Goal: Use online tool/utility: Utilize a website feature to perform a specific function

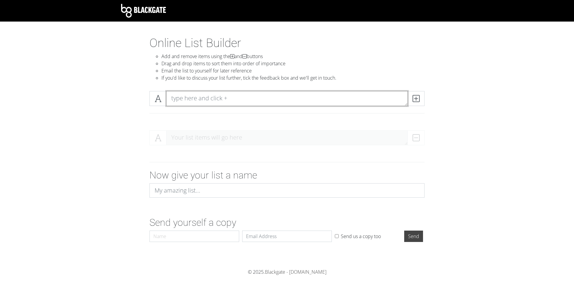
click at [204, 96] on textarea at bounding box center [287, 98] width 242 height 15
type textarea "[PERSON_NAME]"
click at [412, 99] on span at bounding box center [416, 98] width 17 height 15
type textarea "a"
type textarea "[PERSON_NAME]"
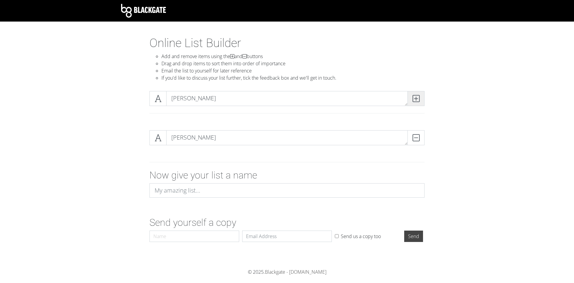
click at [424, 102] on span at bounding box center [416, 98] width 17 height 15
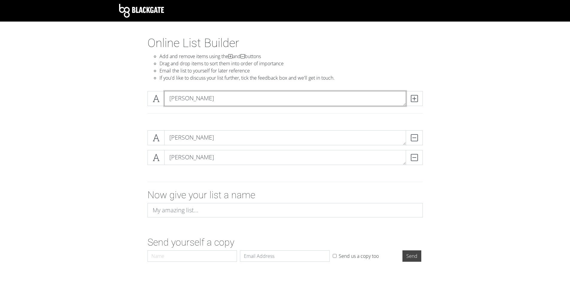
drag, startPoint x: 252, startPoint y: 104, endPoint x: 137, endPoint y: 109, distance: 114.4
click at [141, 107] on div "[PERSON_NAME]" at bounding box center [285, 105] width 341 height 39
type textarea "[PERSON_NAME]"
click at [424, 94] on div "[PERSON_NAME]" at bounding box center [285, 106] width 284 height 30
click at [416, 97] on icon at bounding box center [414, 98] width 7 height 6
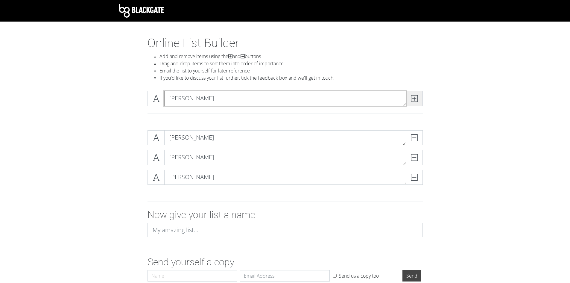
type textarea "[PERSON_NAME]"
click at [416, 97] on icon at bounding box center [414, 98] width 7 height 6
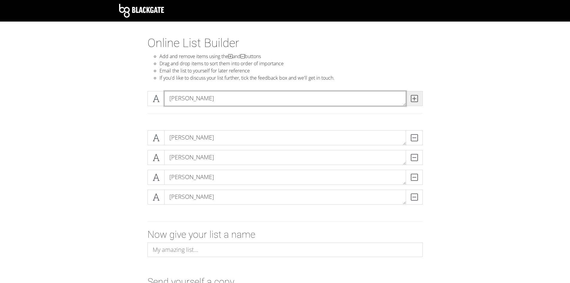
type textarea "[PERSON_NAME]"
click at [416, 97] on icon at bounding box center [414, 98] width 7 height 6
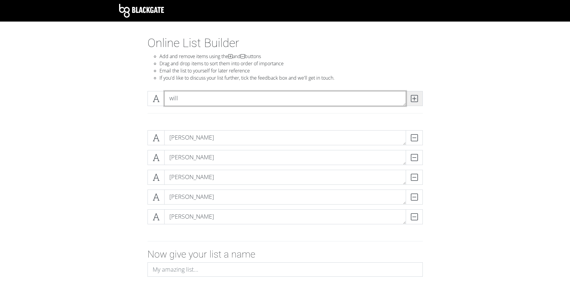
type textarea "will"
click at [416, 97] on icon at bounding box center [414, 98] width 7 height 6
type textarea "[PERSON_NAME]"
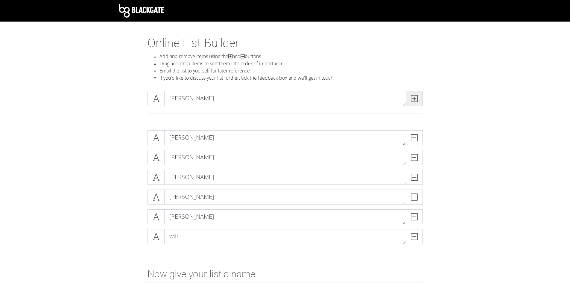
click at [416, 97] on icon at bounding box center [414, 98] width 7 height 6
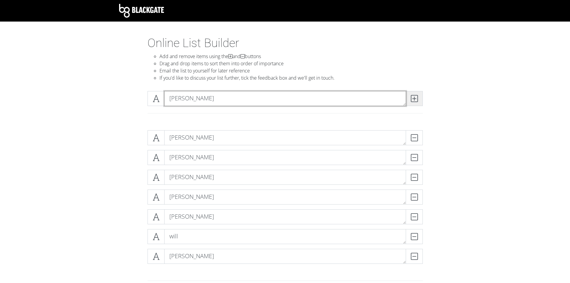
type textarea "[PERSON_NAME]"
click at [416, 97] on icon at bounding box center [414, 98] width 7 height 6
type textarea "jonah"
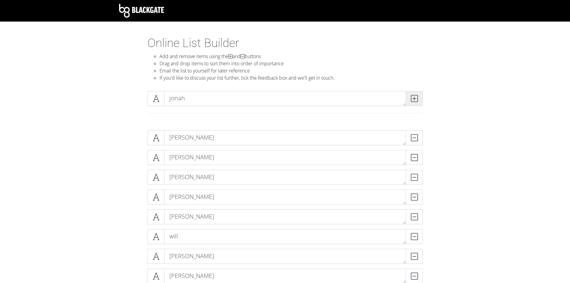
click at [416, 97] on icon at bounding box center [414, 98] width 7 height 6
type textarea "[PERSON_NAME]"
click at [416, 97] on icon at bounding box center [414, 98] width 7 height 6
type textarea "ilijah"
click at [416, 97] on icon at bounding box center [414, 98] width 7 height 6
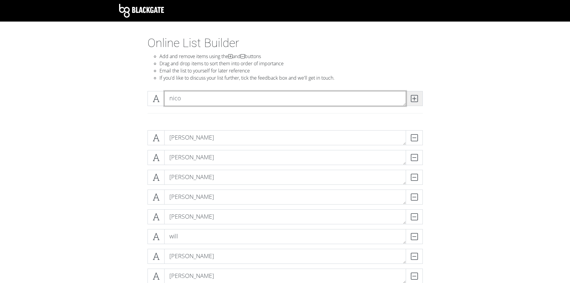
type textarea "nico"
click at [416, 97] on icon at bounding box center [414, 98] width 7 height 6
type textarea "avn"
click at [416, 97] on icon at bounding box center [414, 98] width 7 height 6
type textarea "tianna"
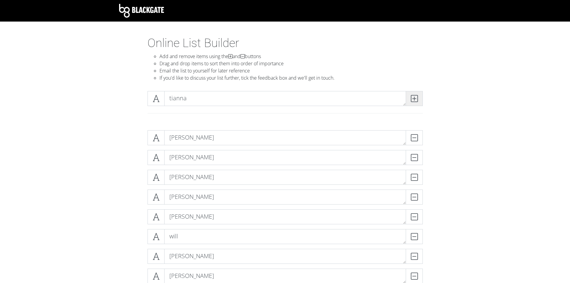
click at [416, 97] on icon at bounding box center [414, 98] width 7 height 6
type textarea "[PERSON_NAME]"
click at [416, 97] on icon at bounding box center [414, 98] width 7 height 6
type textarea "[PERSON_NAME]"
click at [416, 97] on icon at bounding box center [414, 98] width 7 height 6
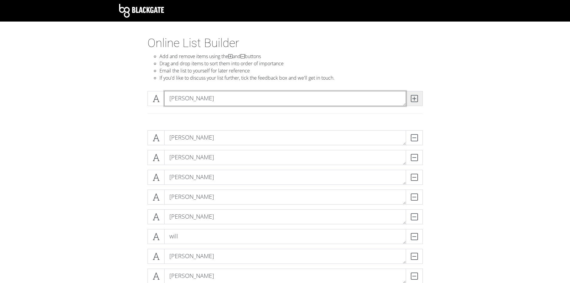
type textarea "[PERSON_NAME]"
click at [416, 97] on icon at bounding box center [414, 98] width 7 height 6
type textarea "[PERSON_NAME]"
click at [416, 97] on icon at bounding box center [414, 98] width 7 height 6
type textarea "[PERSON_NAME]"
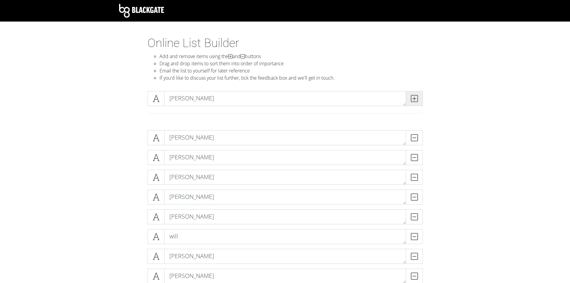
click at [416, 97] on icon at bounding box center [414, 98] width 7 height 6
type textarea "aarya"
click at [416, 97] on icon at bounding box center [414, 98] width 7 height 6
type textarea "evan"
click at [416, 97] on icon at bounding box center [414, 98] width 7 height 6
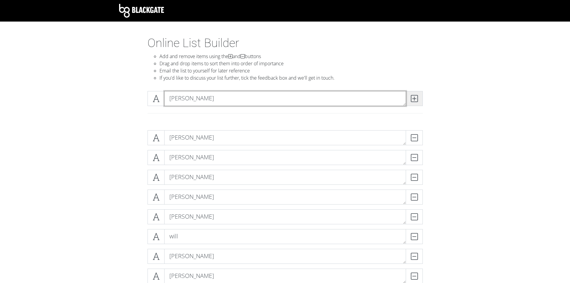
type textarea "[PERSON_NAME]"
click at [416, 97] on icon at bounding box center [414, 98] width 7 height 6
type textarea "[PERSON_NAME]"
click at [415, 101] on icon at bounding box center [414, 98] width 7 height 6
type textarea "[DEMOGRAPHIC_DATA]"
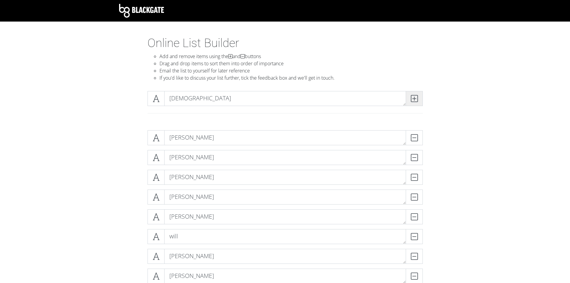
click at [415, 101] on icon at bounding box center [414, 98] width 7 height 6
type textarea "amelie"
click at [415, 101] on icon at bounding box center [414, 98] width 7 height 6
type textarea "[PERSON_NAME]"
click at [415, 101] on icon at bounding box center [414, 98] width 7 height 6
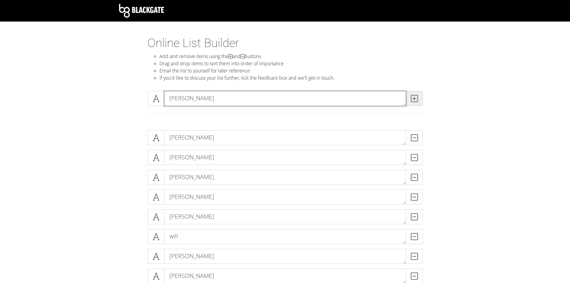
type textarea "[PERSON_NAME]"
click at [415, 101] on icon at bounding box center [414, 98] width 7 height 6
type textarea "[PERSON_NAME]"
click at [415, 101] on icon at bounding box center [414, 98] width 7 height 6
type textarea "[PERSON_NAME]"
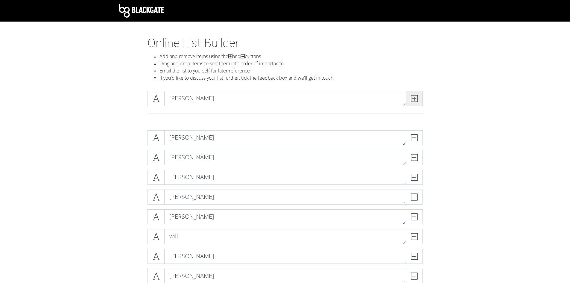
click at [415, 101] on icon at bounding box center [414, 98] width 7 height 6
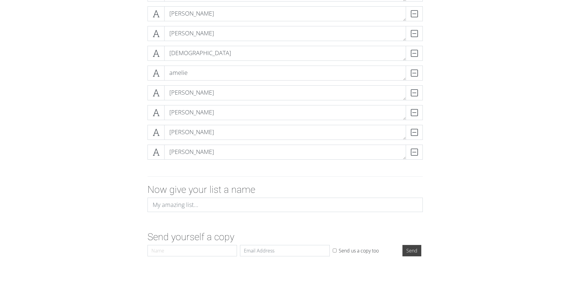
scroll to position [94, 0]
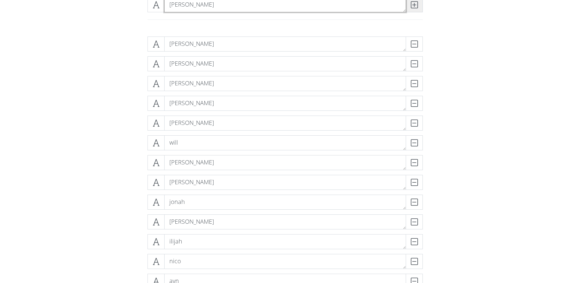
type textarea "[PERSON_NAME]"
click at [416, 7] on icon at bounding box center [414, 5] width 7 height 6
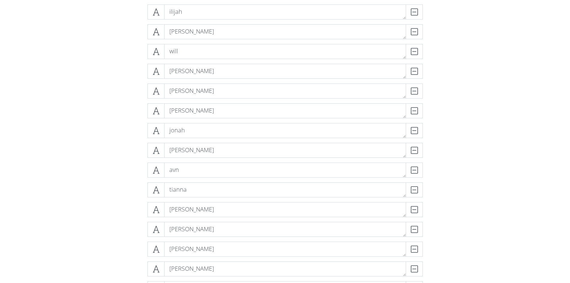
scroll to position [206, 0]
click at [418, 210] on div "DELETE" at bounding box center [411, 207] width 24 height 15
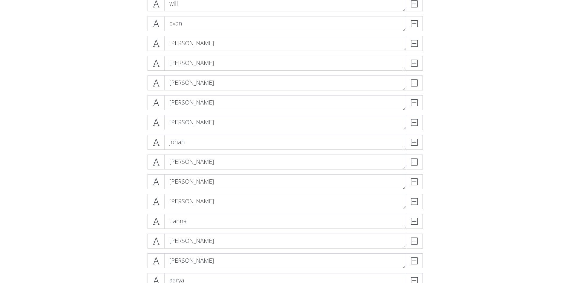
scroll to position [266, 0]
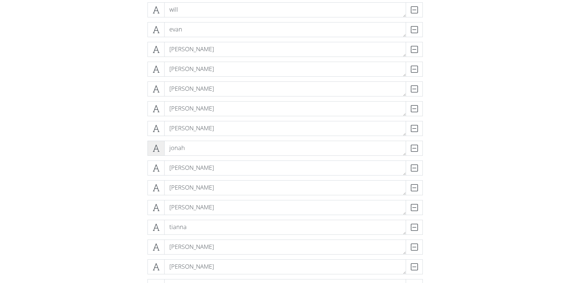
click at [160, 150] on span at bounding box center [155, 148] width 17 height 15
click at [156, 143] on span at bounding box center [155, 148] width 17 height 15
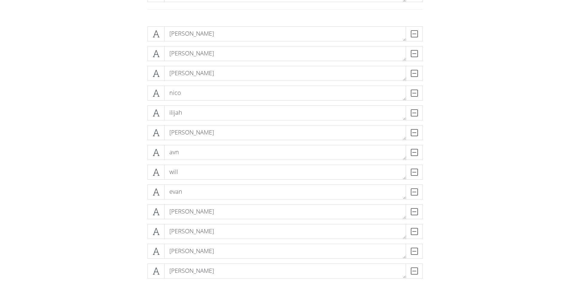
scroll to position [57, 0]
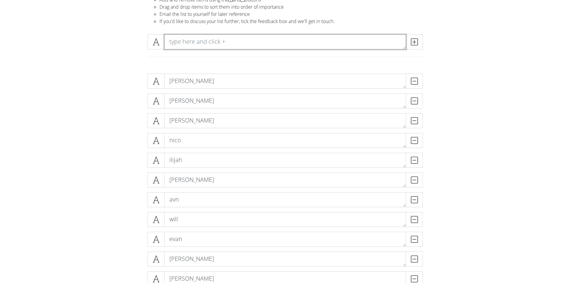
click at [192, 44] on textarea at bounding box center [285, 41] width 242 height 15
type textarea "[PERSON_NAME]"
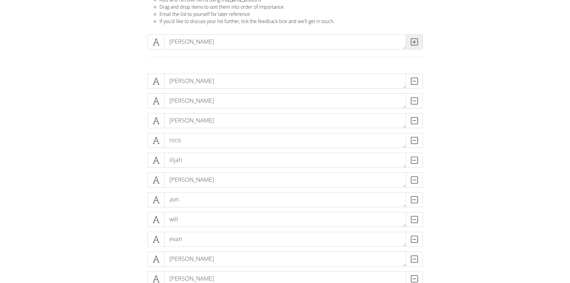
click at [418, 48] on span at bounding box center [414, 41] width 17 height 15
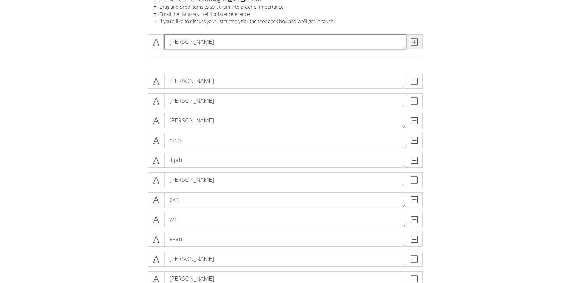
type textarea "[PERSON_NAME]"
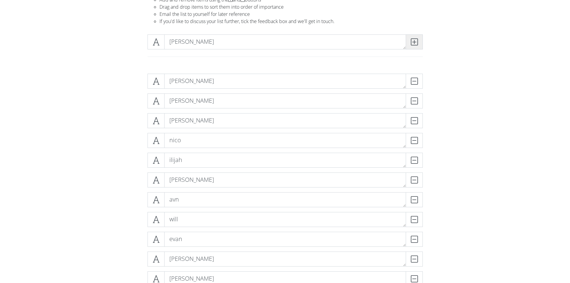
click at [413, 42] on icon at bounding box center [414, 42] width 7 height 6
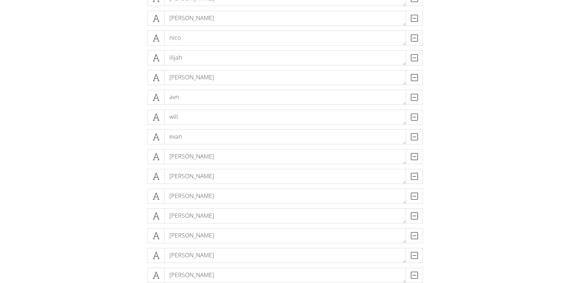
scroll to position [86, 0]
